Goal: Task Accomplishment & Management: Manage account settings

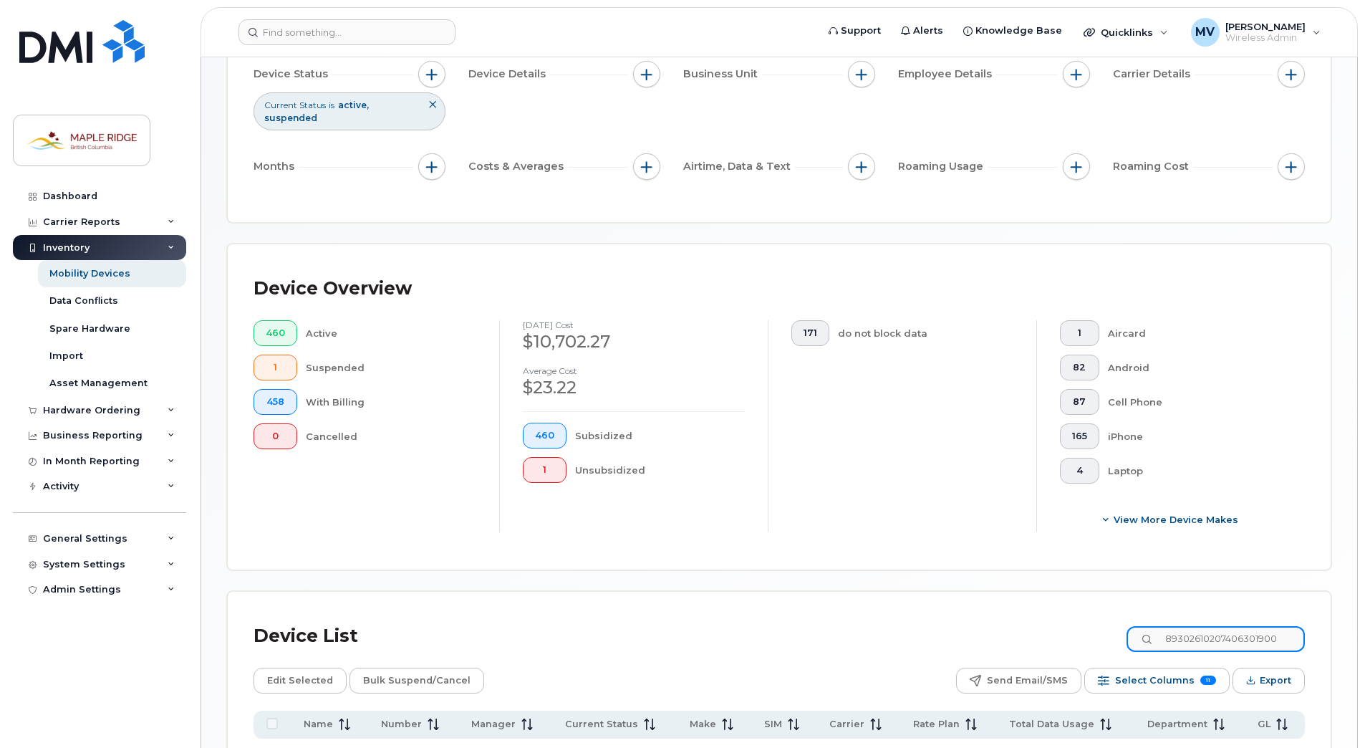
scroll to position [324, 0]
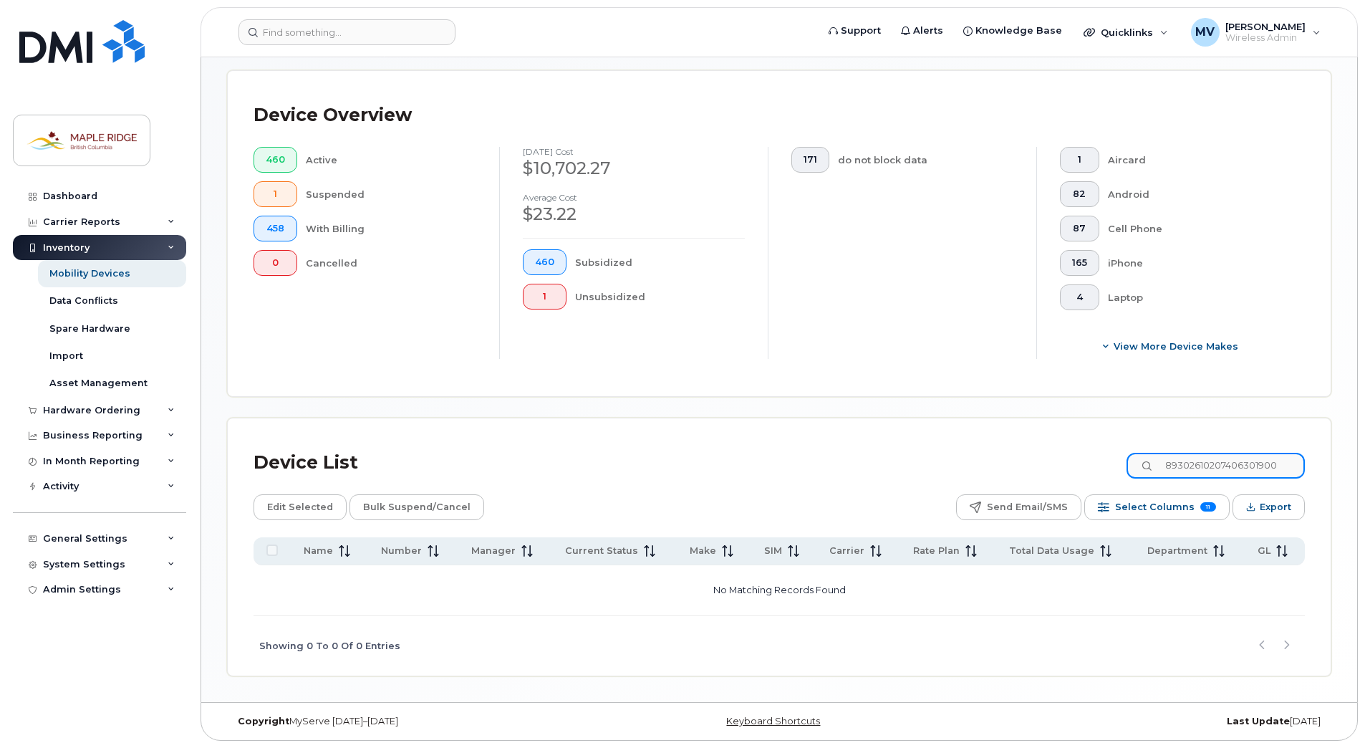
click at [1208, 468] on input "89302610207406301900" at bounding box center [1216, 466] width 178 height 26
paste input "104350757023"
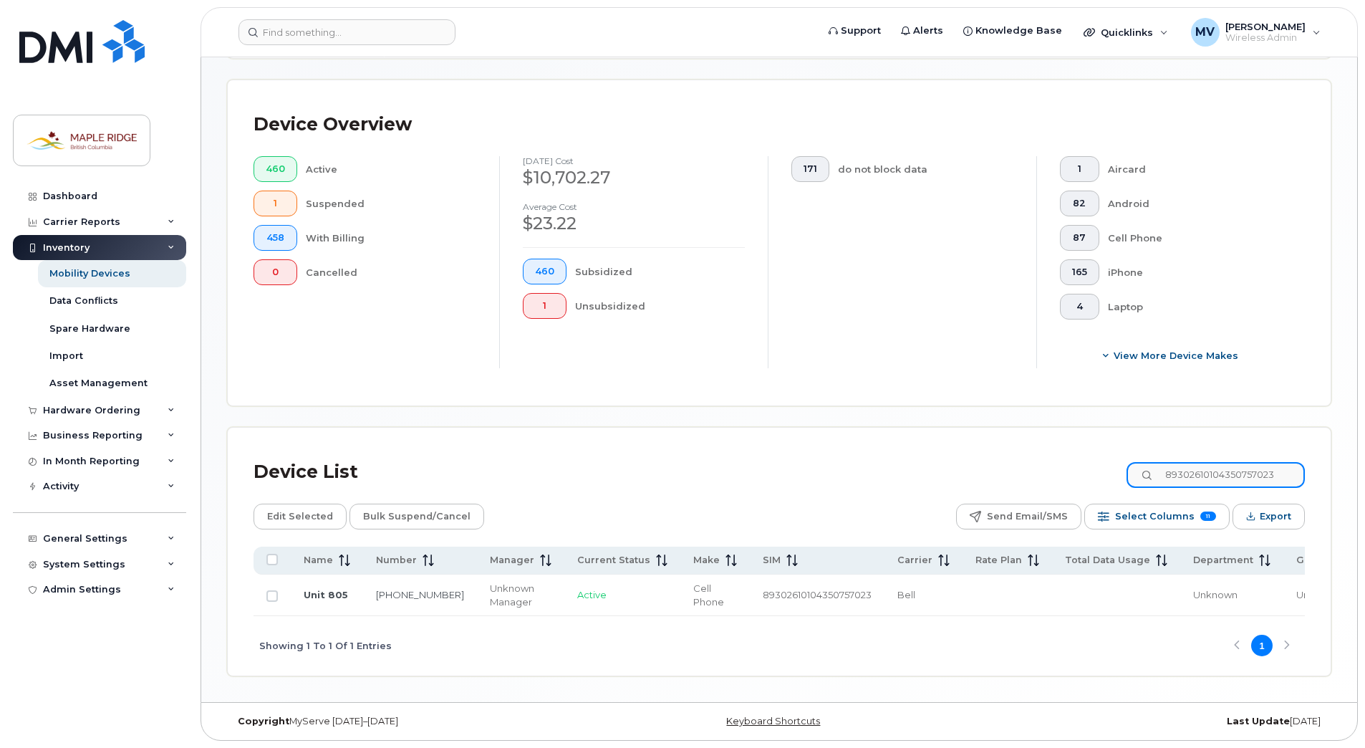
scroll to position [314, 0]
type input "89302610104350757023"
click at [331, 592] on link "Unit 805" at bounding box center [326, 594] width 44 height 11
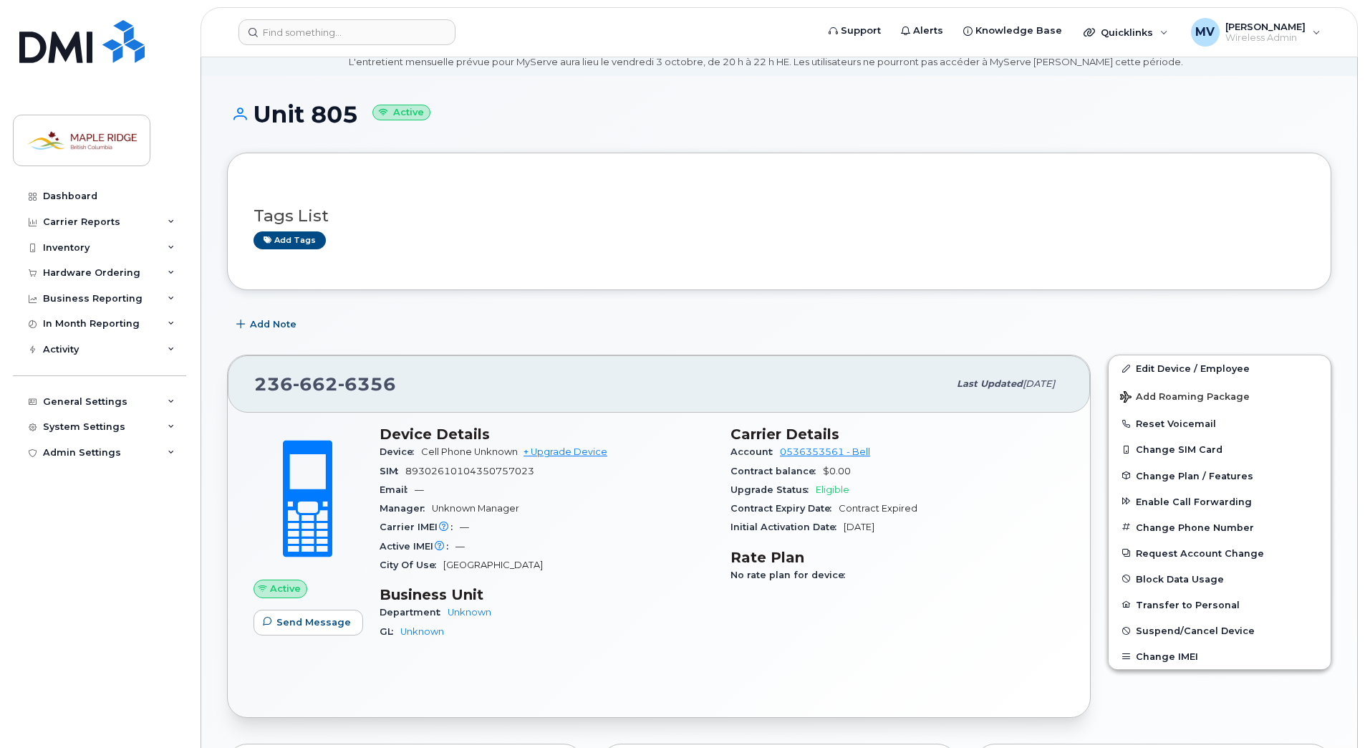
scroll to position [54, 0]
click at [1198, 362] on link "Edit Device / Employee" at bounding box center [1220, 369] width 222 height 26
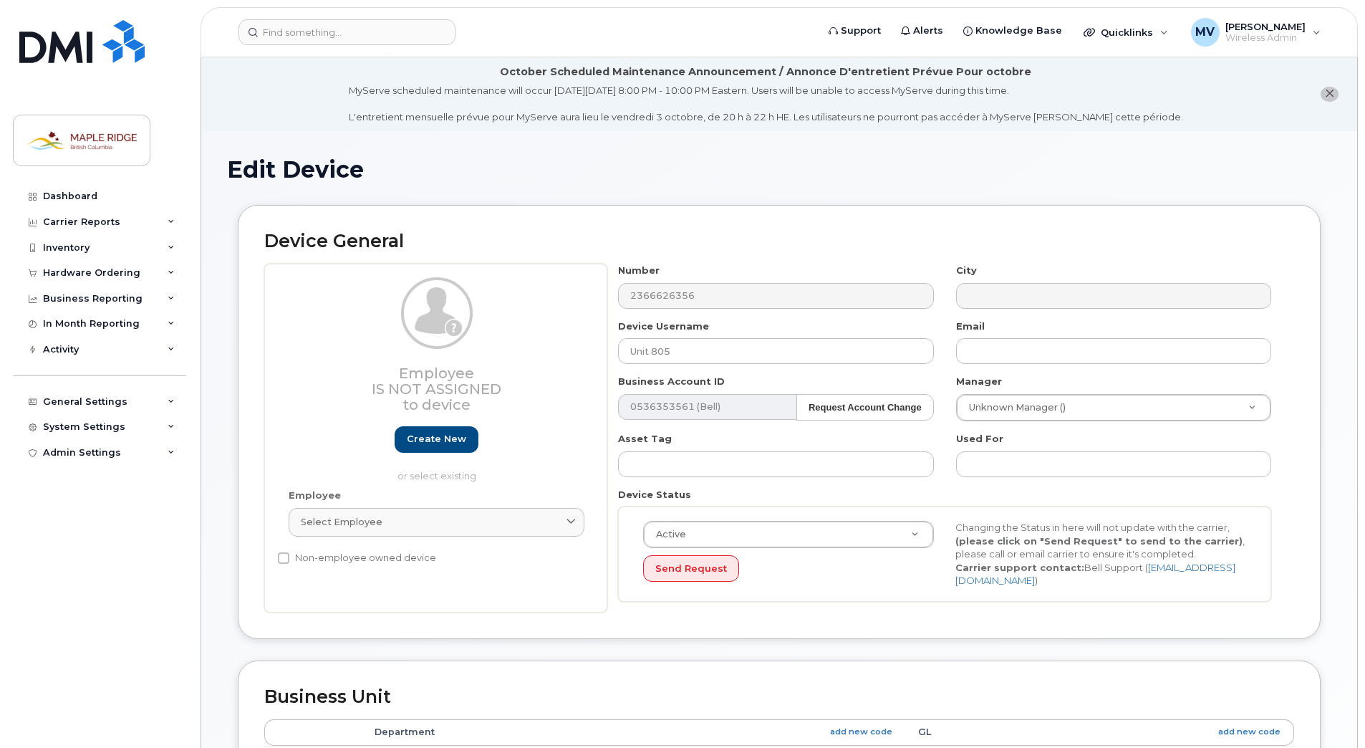
select select "4795481"
select select "4795482"
click at [713, 353] on input "Unit 805" at bounding box center [775, 351] width 315 height 26
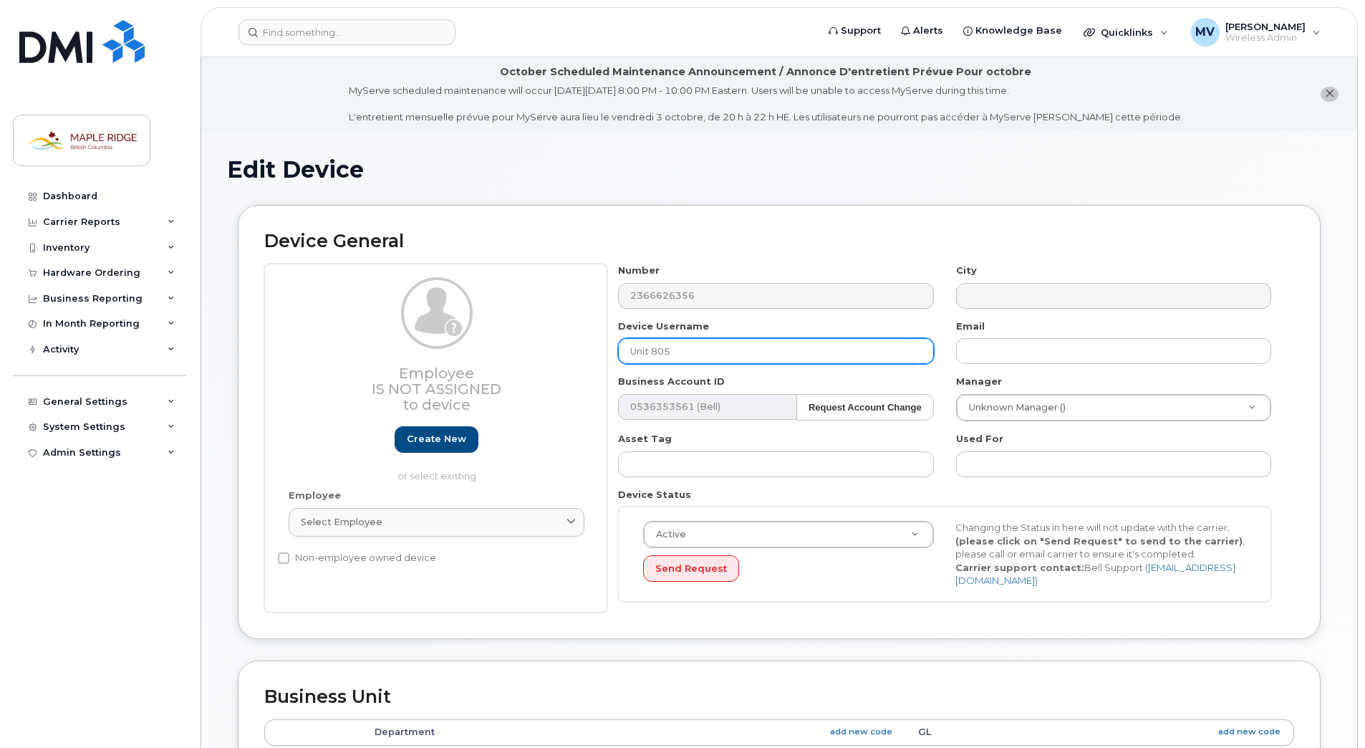
paste input "MR250028"
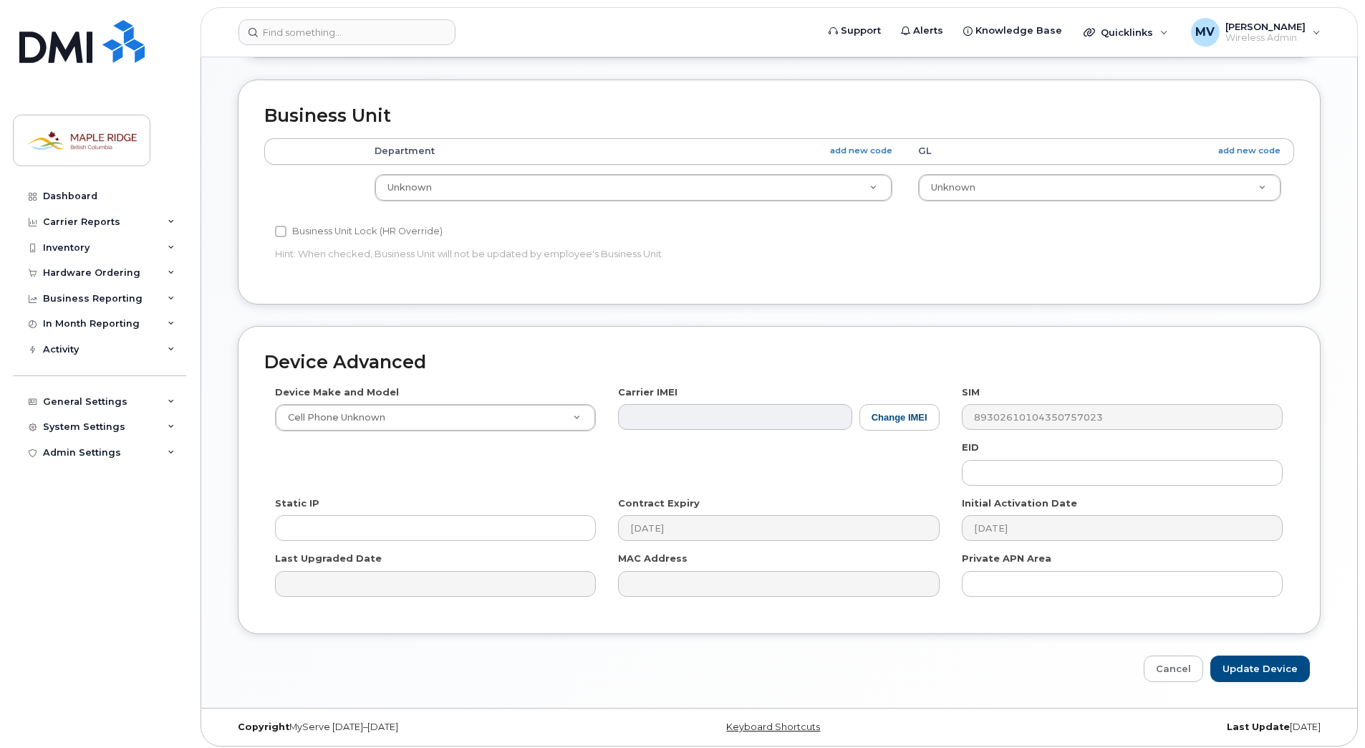
scroll to position [587, 0]
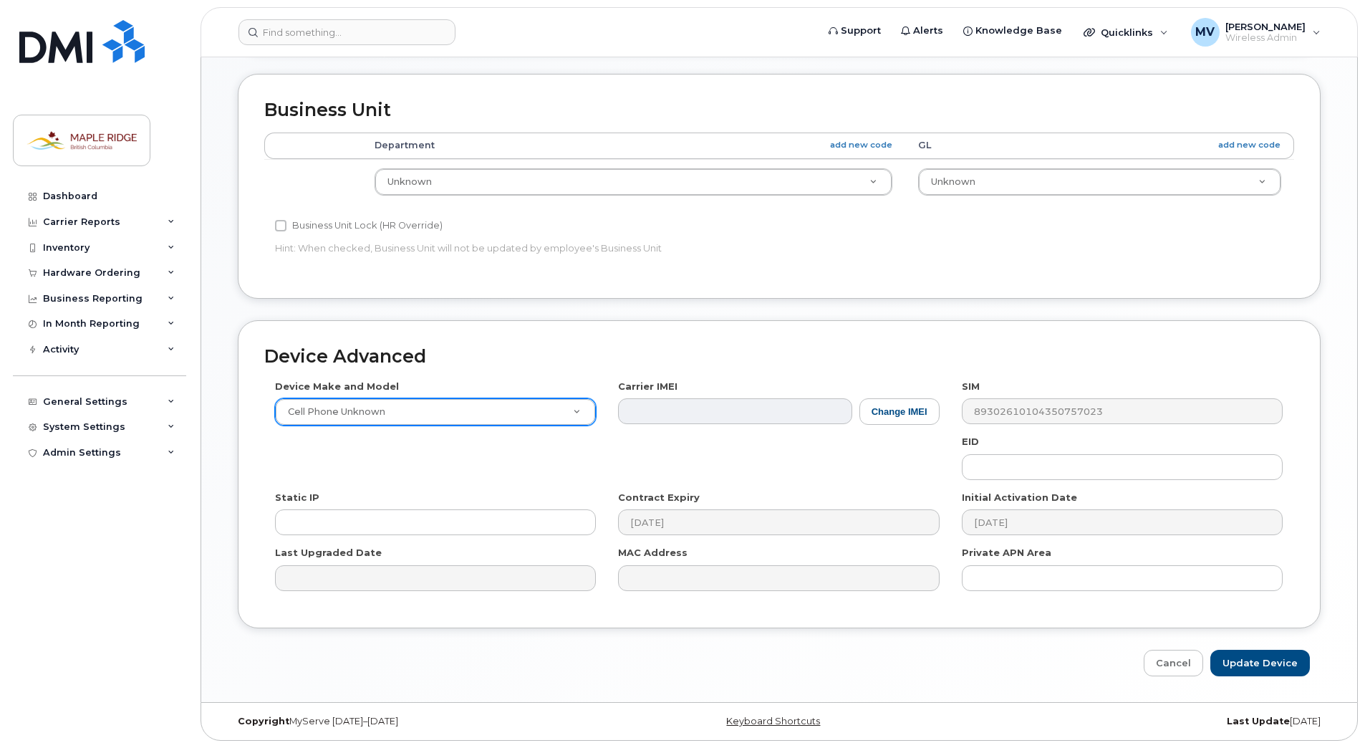
type input "MR250028"
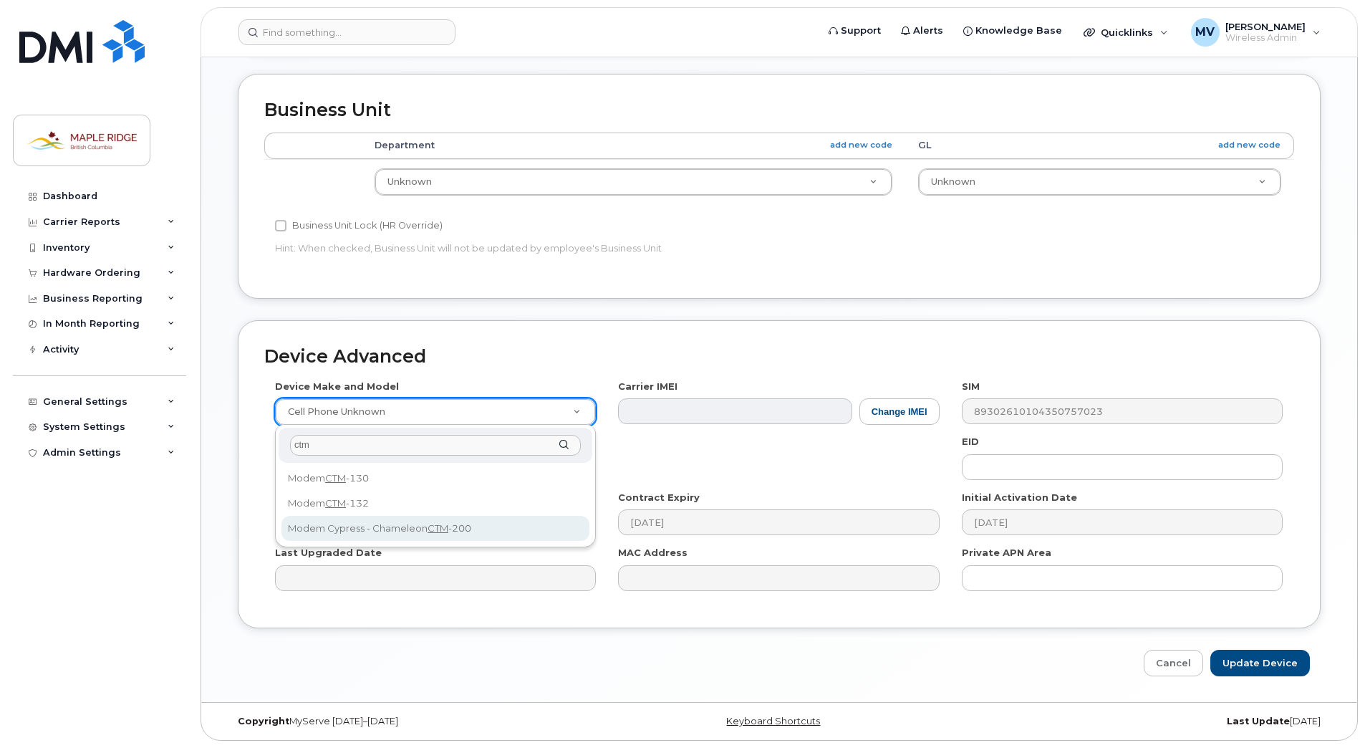
type input "ctm"
select select "1169"
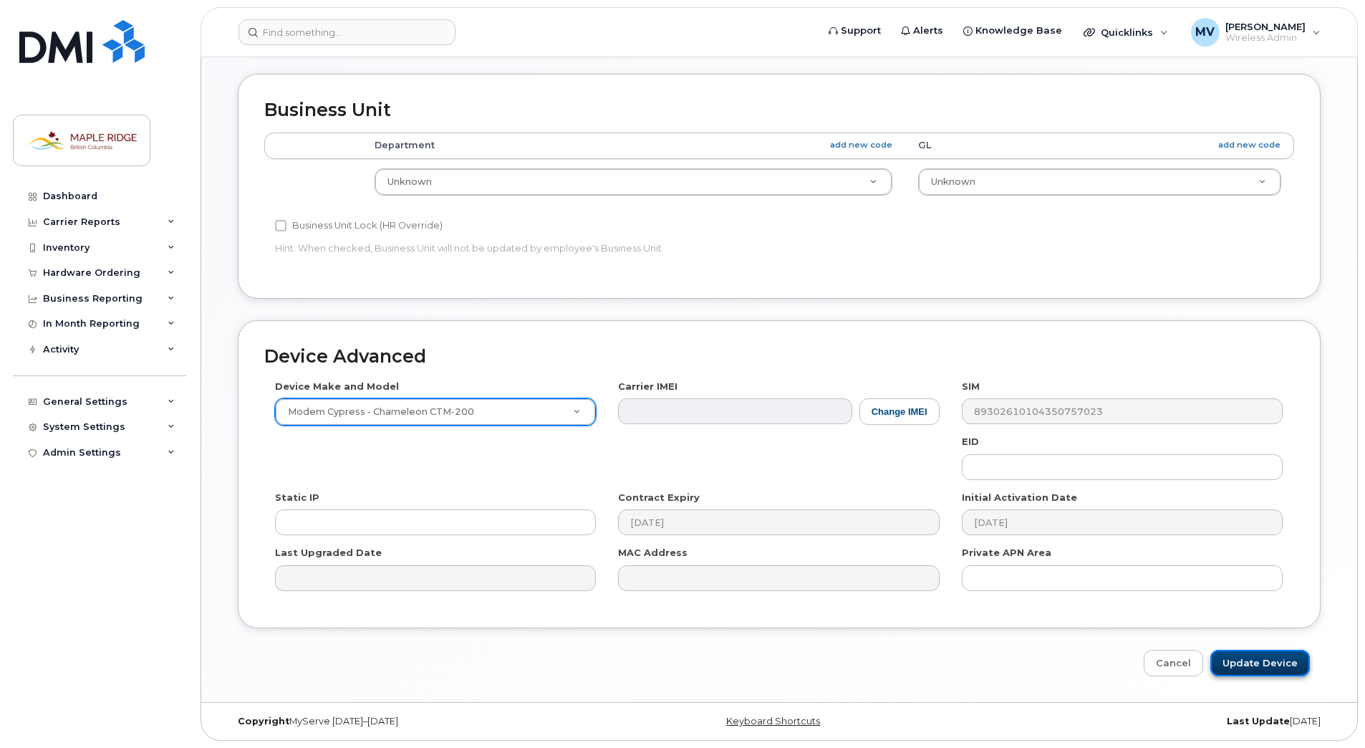
click at [1254, 654] on input "Update Device" at bounding box center [1261, 663] width 100 height 27
type input "Saving..."
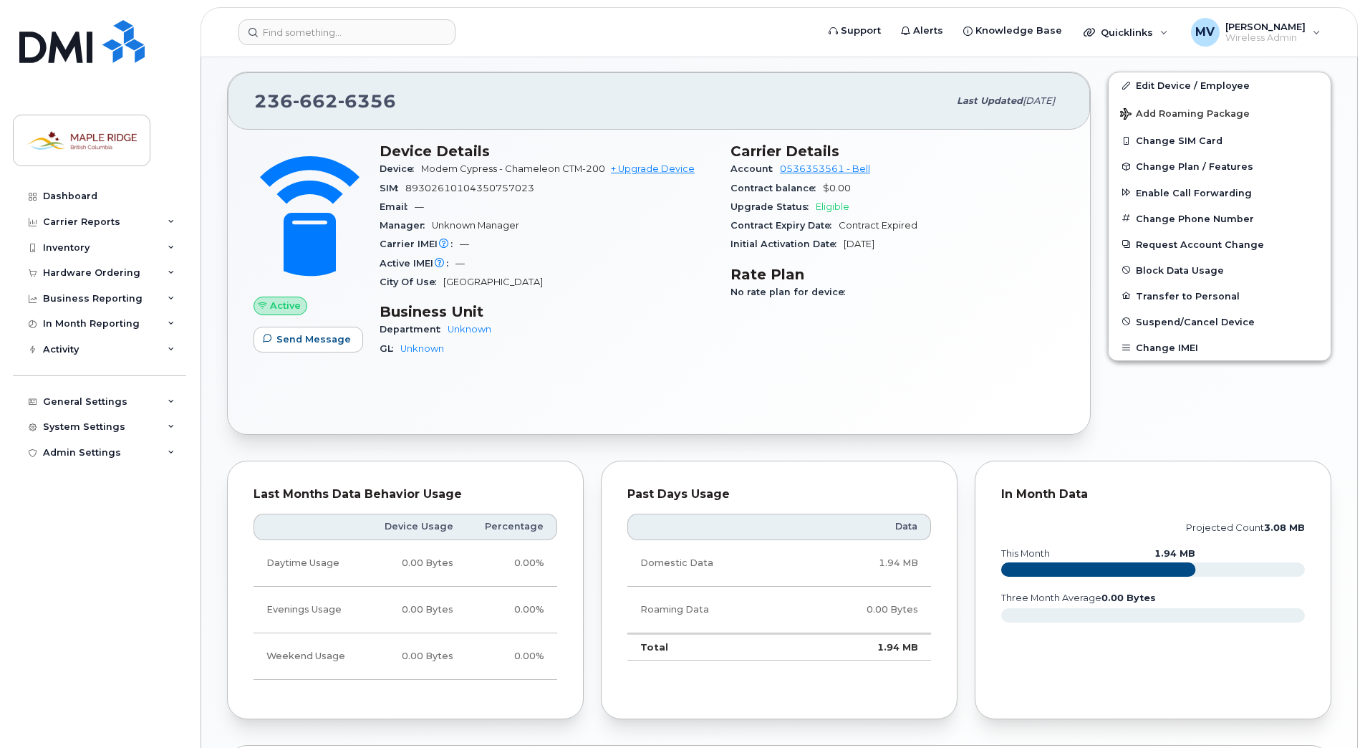
scroll to position [337, 0]
